Goal: Task Accomplishment & Management: Complete application form

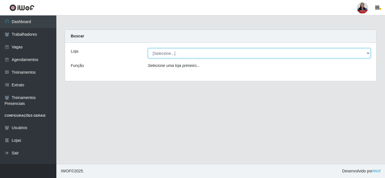
click at [241, 52] on select "[Selecione...] Hiper Queiroz - [GEOGRAPHIC_DATA] Hiper Queiroz - Boa Vista Hipe…" at bounding box center [259, 53] width 223 height 10
select select "463"
click at [148, 48] on select "[Selecione...] Hiper Queiroz - [GEOGRAPHIC_DATA] Hiper Queiroz - Boa Vista Hipe…" at bounding box center [259, 53] width 223 height 10
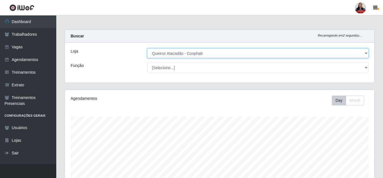
scroll to position [117, 310]
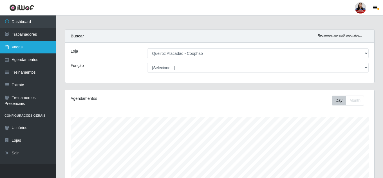
click at [17, 49] on link "Vagas" at bounding box center [28, 47] width 56 height 13
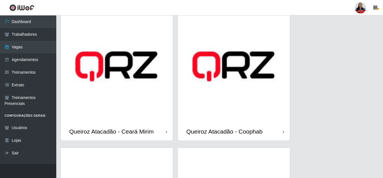
scroll to position [430, 0]
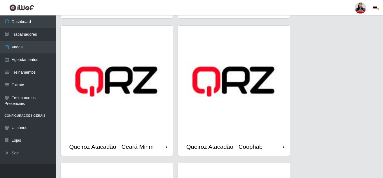
click at [233, 114] on img at bounding box center [234, 82] width 112 height 112
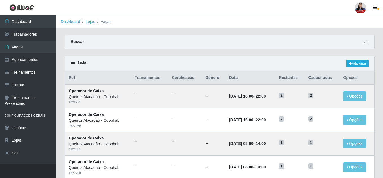
click at [368, 42] on icon at bounding box center [367, 42] width 4 height 4
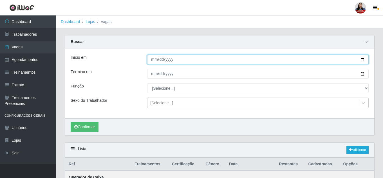
click at [362, 60] on input "Início em" at bounding box center [258, 60] width 222 height 10
type input "2025-09-04"
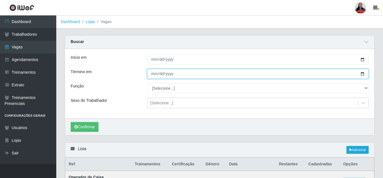
click at [362, 76] on input "Término em" at bounding box center [258, 74] width 222 height 10
type input "2025-09-04"
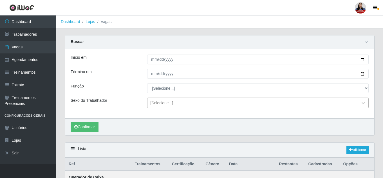
click at [200, 101] on div "[Selecione...]" at bounding box center [253, 103] width 211 height 9
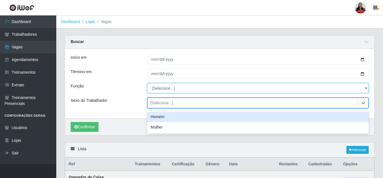
click at [207, 86] on select "[Selecione...] ASG ASG + ASG ++ Embalador Embalador + Embalador ++ Operador de …" at bounding box center [258, 88] width 222 height 10
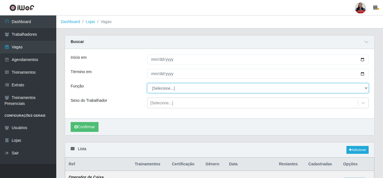
select select "22"
click at [147, 84] on select "[Selecione...] ASG ASG + ASG ++ Embalador Embalador + Embalador ++ Operador de …" at bounding box center [258, 88] width 222 height 10
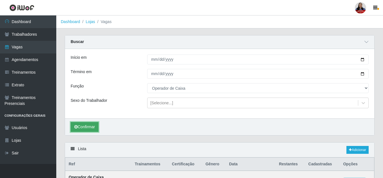
click at [98, 125] on button "Confirmar" at bounding box center [85, 127] width 28 height 10
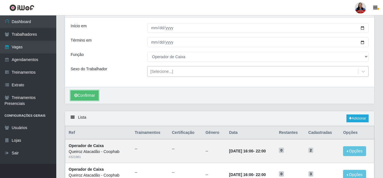
scroll to position [79, 0]
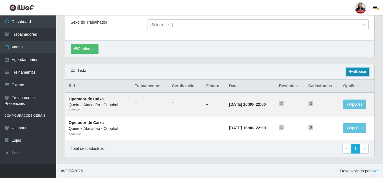
click at [351, 72] on link "Adicionar" at bounding box center [358, 72] width 22 height 8
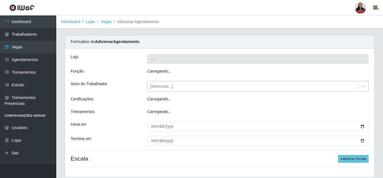
type input "Queiroz Atacadão - Coophab"
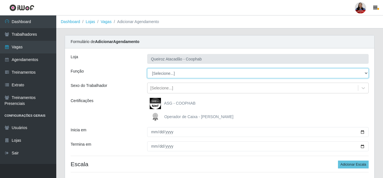
click at [194, 71] on select "[Selecione...] ASG ASG + ASG ++ Embalador Embalador + Embalador ++ Operador de …" at bounding box center [258, 73] width 222 height 10
select select "22"
click at [147, 68] on select "[Selecione...] ASG ASG + ASG ++ Embalador Embalador + Embalador ++ Operador de …" at bounding box center [258, 73] width 222 height 10
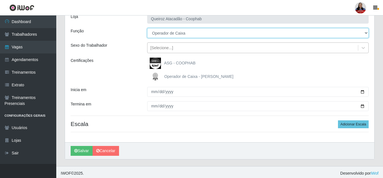
scroll to position [43, 0]
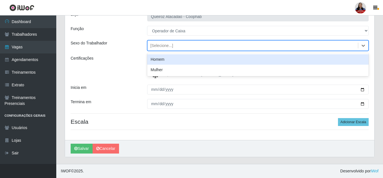
click at [186, 45] on div "[Selecione...]" at bounding box center [253, 45] width 211 height 9
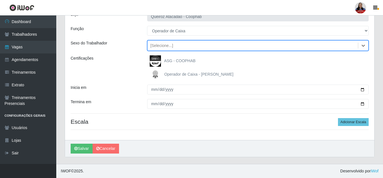
click at [186, 45] on div "[Selecione...]" at bounding box center [253, 45] width 211 height 9
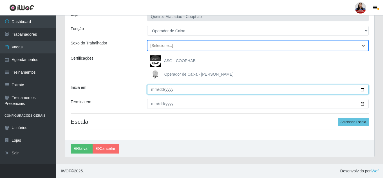
click at [363, 91] on input "Inicia em" at bounding box center [258, 90] width 222 height 10
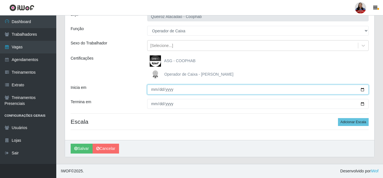
type input "2025-09-04"
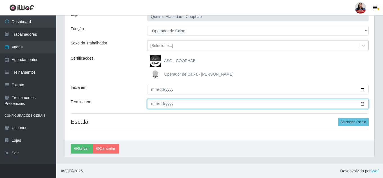
click at [363, 104] on input "Termina em" at bounding box center [258, 104] width 222 height 10
type input "2025-09-04"
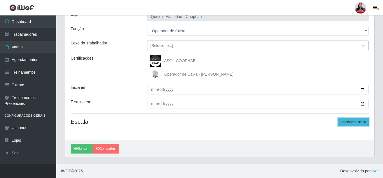
click at [355, 124] on button "Adicionar Escala" at bounding box center [353, 122] width 31 height 8
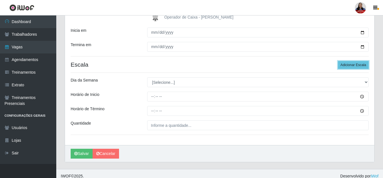
scroll to position [105, 0]
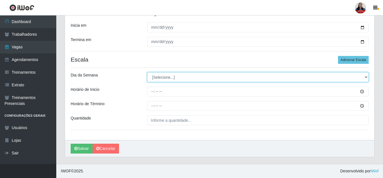
click at [180, 76] on select "[Selecione...] Segunda Terça Quarta Quinta Sexta Sábado Domingo" at bounding box center [258, 77] width 222 height 10
select select "4"
click at [147, 72] on select "[Selecione...] Segunda Terça Quarta Quinta Sexta Sábado Domingo" at bounding box center [258, 77] width 222 height 10
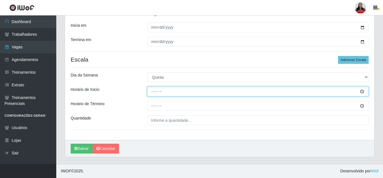
click at [153, 92] on input "Horário de Inicio" at bounding box center [258, 92] width 222 height 10
type input "11:00"
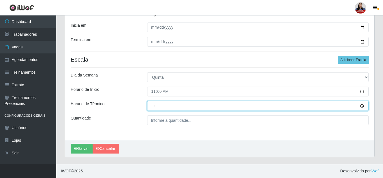
click at [152, 104] on input "Horário de Término" at bounding box center [258, 106] width 222 height 10
type input "17:00"
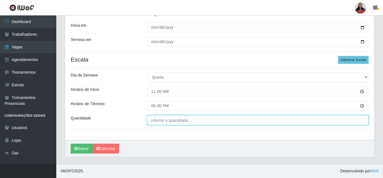
type input "___"
click at [148, 121] on input "___" at bounding box center [258, 120] width 222 height 10
type input "2__"
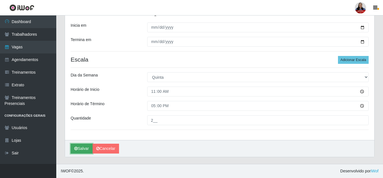
click at [87, 149] on button "Salvar" at bounding box center [82, 149] width 22 height 10
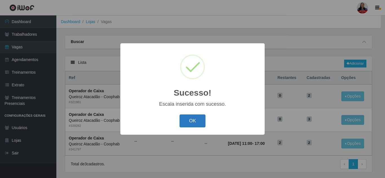
click at [181, 117] on button "OK" at bounding box center [192, 121] width 26 height 13
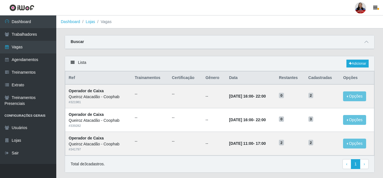
click at [256, 21] on ol "Dashboard Lojas Vagas" at bounding box center [219, 21] width 327 height 13
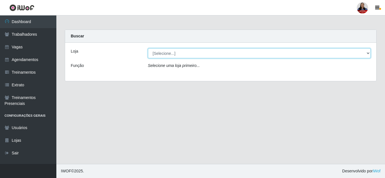
click at [178, 56] on select "[Selecione...] Hiper Queiroz - [GEOGRAPHIC_DATA] Hiper Queiroz - Boa Vista Hipe…" at bounding box center [259, 53] width 223 height 10
select select "225"
click at [148, 48] on select "[Selecione...] Hiper Queiroz - [GEOGRAPHIC_DATA] Hiper Queiroz - Boa Vista Hipe…" at bounding box center [259, 53] width 223 height 10
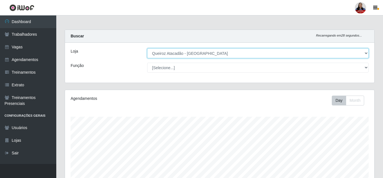
scroll to position [117, 310]
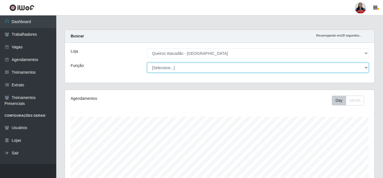
click at [180, 70] on select "[Selecione...] Embalador Embalador + Embalador ++ Operador de Caixa Operador de…" at bounding box center [258, 68] width 222 height 10
select select "71"
click at [147, 63] on select "[Selecione...] Embalador Embalador + Embalador ++ Operador de Caixa Operador de…" at bounding box center [258, 68] width 222 height 10
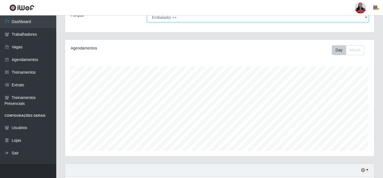
scroll to position [0, 0]
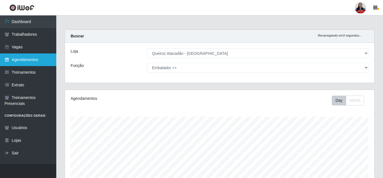
click at [23, 57] on link "Agendamentos" at bounding box center [28, 60] width 56 height 13
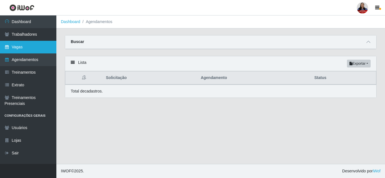
click at [23, 44] on link "Vagas" at bounding box center [28, 47] width 56 height 13
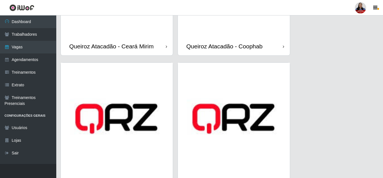
scroll to position [591, 0]
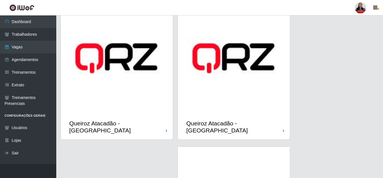
click at [220, 86] on img at bounding box center [234, 58] width 112 height 112
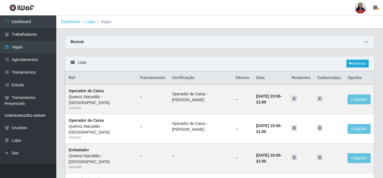
click at [367, 45] on span at bounding box center [366, 42] width 7 height 6
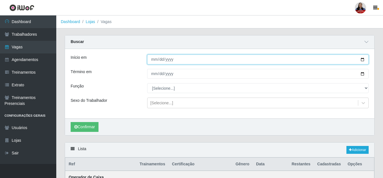
click at [362, 59] on input "Início em" at bounding box center [258, 60] width 222 height 10
type input "[DATE]"
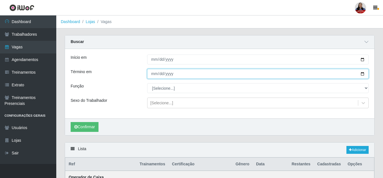
click at [362, 75] on input "Término em" at bounding box center [258, 74] width 222 height 10
type input "[DATE]"
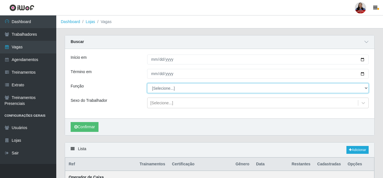
click at [175, 88] on select "[Selecione...] Embalador Embalador + Embalador ++ Operador de Caixa Operador de…" at bounding box center [258, 88] width 222 height 10
select select "71"
click at [147, 84] on select "[Selecione...] Embalador Embalador + Embalador ++ Operador de Caixa Operador de…" at bounding box center [258, 88] width 222 height 10
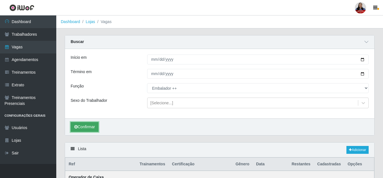
click at [95, 129] on button "Confirmar" at bounding box center [85, 127] width 28 height 10
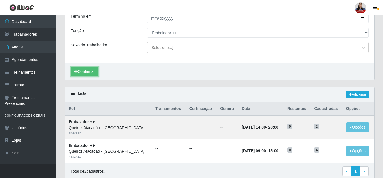
scroll to position [79, 0]
